Goal: Task Accomplishment & Management: Use online tool/utility

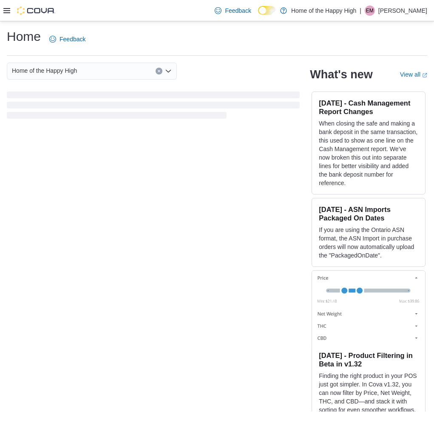
click at [8, 9] on icon at bounding box center [6, 10] width 7 height 5
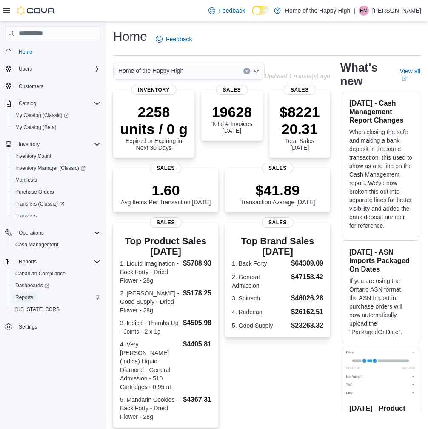
click at [26, 295] on span "Reports" at bounding box center [24, 297] width 18 height 7
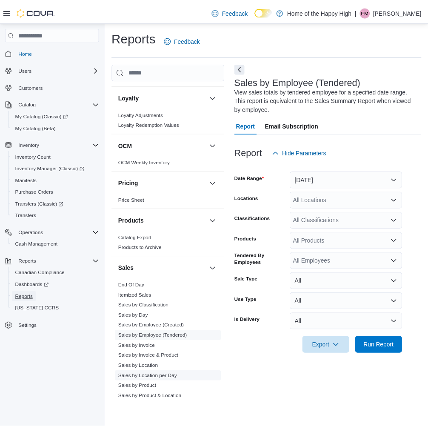
scroll to position [457, 0]
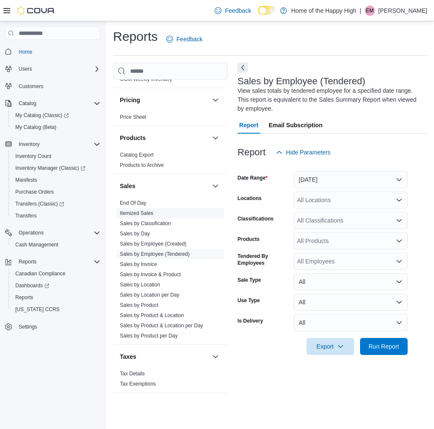
click at [131, 203] on link "End Of Day" at bounding box center [133, 203] width 26 height 6
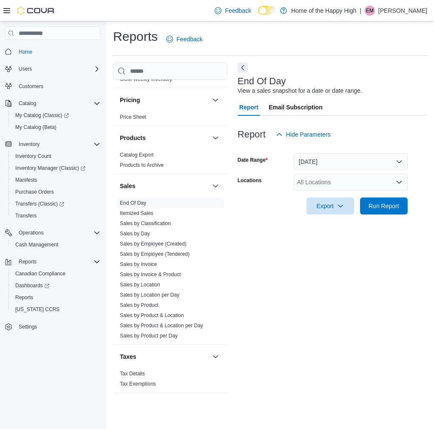
click at [329, 175] on div "All Locations" at bounding box center [351, 181] width 114 height 17
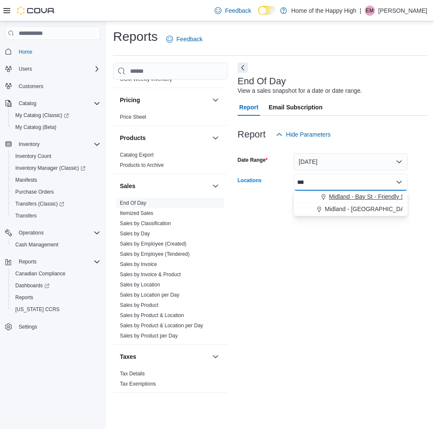
type input "***"
click at [378, 194] on span "Midland - Bay St - Friendly Stranger" at bounding box center [376, 196] width 95 height 9
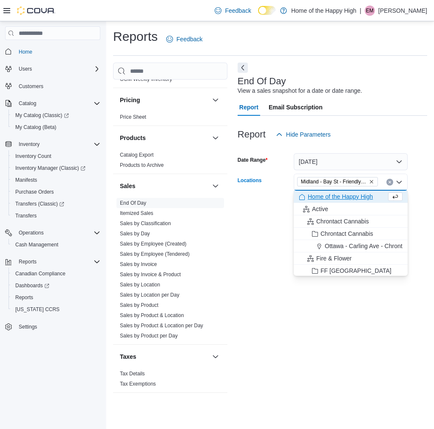
click at [386, 138] on div "Report Hide Parameters" at bounding box center [333, 134] width 190 height 17
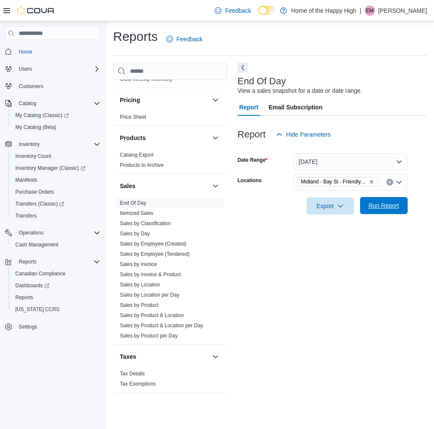
click at [389, 208] on span "Run Report" at bounding box center [384, 205] width 31 height 9
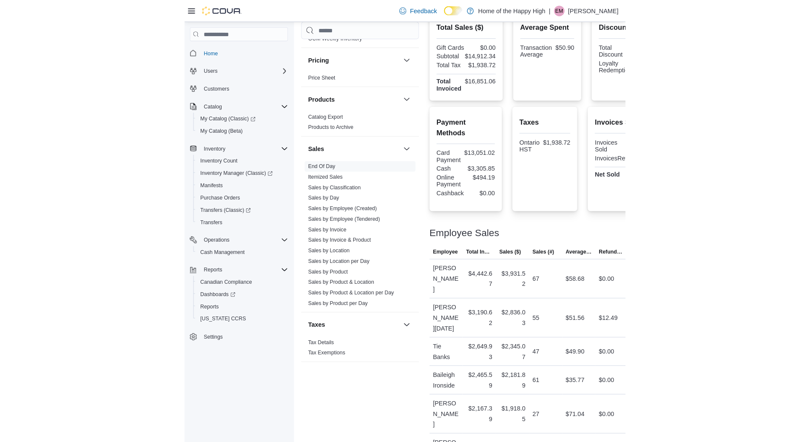
scroll to position [448, 0]
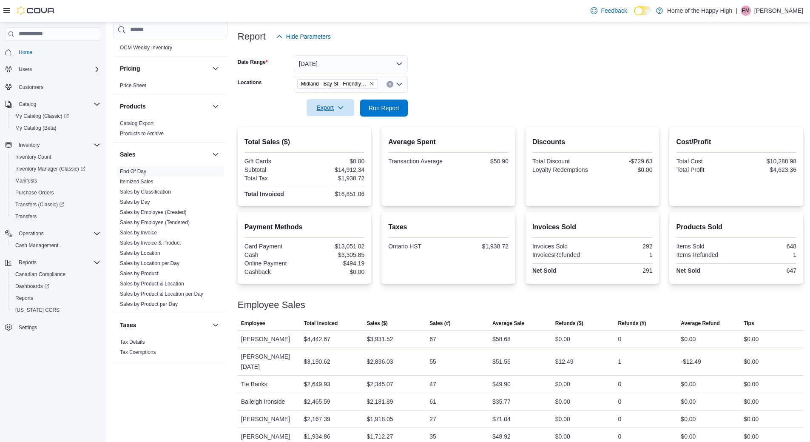
click at [334, 102] on span "Export" at bounding box center [330, 107] width 37 height 17
click at [343, 141] on span "Export to Pdf" at bounding box center [331, 142] width 38 height 7
